Goal: Task Accomplishment & Management: Complete application form

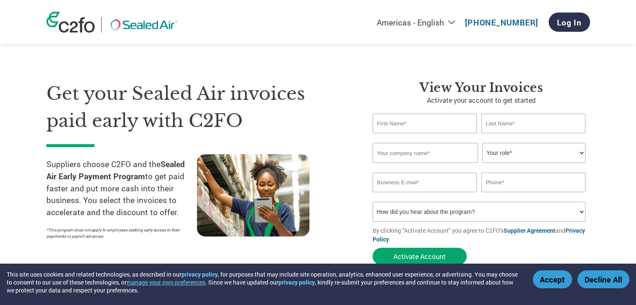
click at [431, 129] on input "text" at bounding box center [424, 124] width 104 height 20
type input "[PERSON_NAME]"
type input "[PERSON_NAME] Engineering"
type input "[PERSON_NAME][EMAIL_ADDRESS][PERSON_NAME][DOMAIN_NAME]"
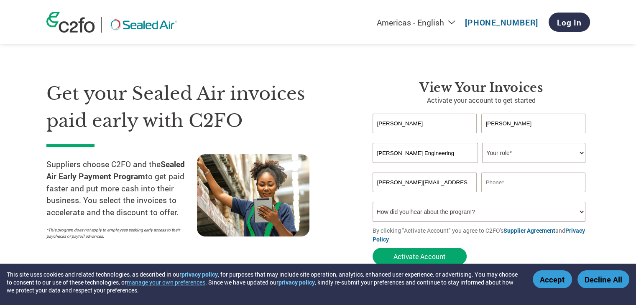
type input "5126398361"
click at [573, 151] on select "Your role* CFO Controller Credit Manager Finance Director Treasurer CEO Preside…" at bounding box center [533, 153] width 103 height 20
select select "OWNER_FOUNDER"
click at [482, 143] on select "Your role* CFO Controller Credit Manager Finance Director Treasurer CEO Preside…" at bounding box center [533, 153] width 103 height 20
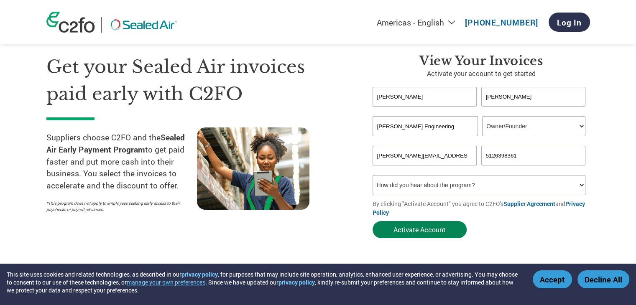
click at [421, 228] on button "Activate Account" at bounding box center [419, 229] width 94 height 17
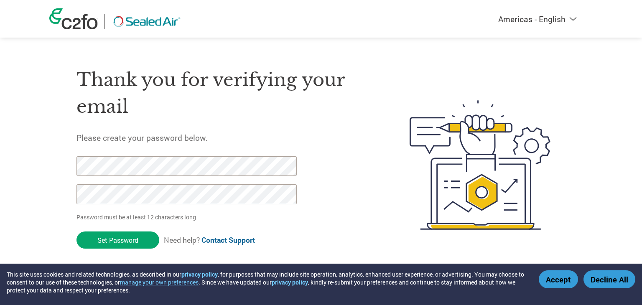
drag, startPoint x: 119, startPoint y: 239, endPoint x: 95, endPoint y: 241, distance: 23.9
click at [95, 241] on input "Set Password" at bounding box center [117, 239] width 83 height 17
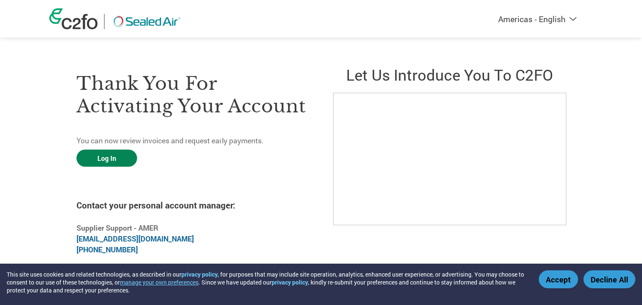
click at [114, 162] on link "Log In" at bounding box center [106, 158] width 61 height 17
